Goal: Information Seeking & Learning: Check status

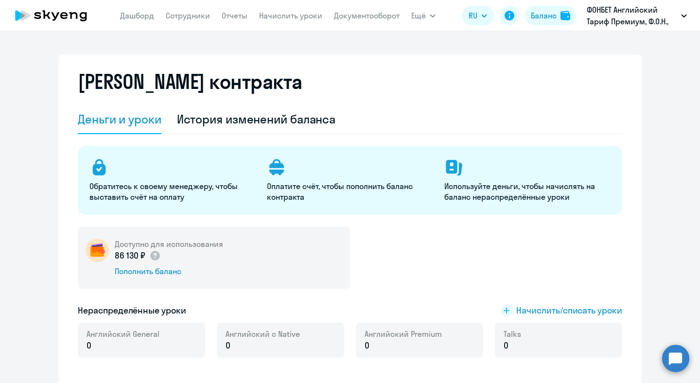
select select "english_adult_not_native_speaker"
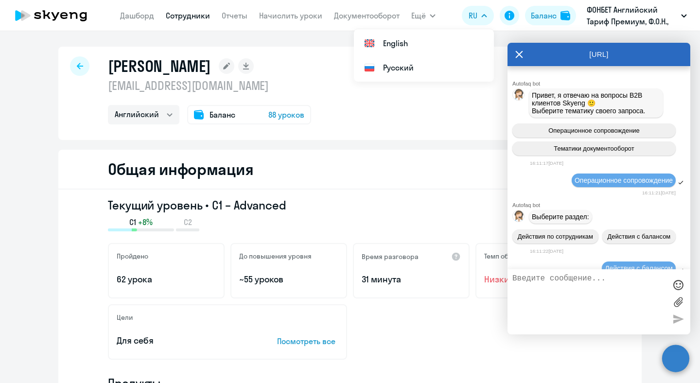
select select "english"
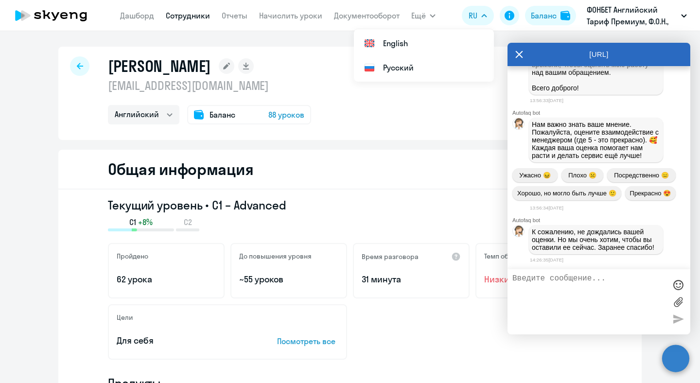
scroll to position [4153, 0]
drag, startPoint x: 532, startPoint y: 178, endPoint x: 634, endPoint y: 198, distance: 103.6
copy p "[PERSON_NAME] прошла уроки на сумму 40590 рублей. Списано с ученика на баланс к…"
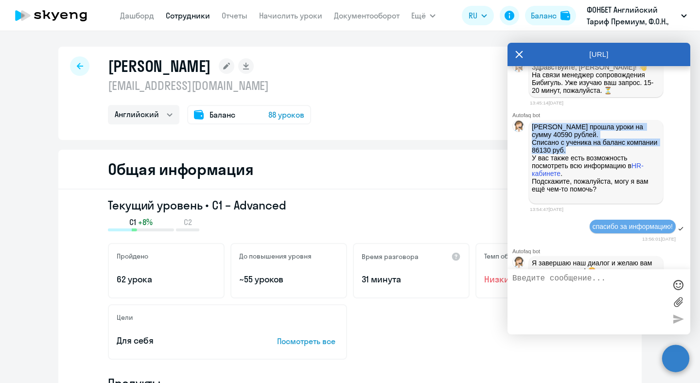
scroll to position [3735, 0]
